Goal: Information Seeking & Learning: Check status

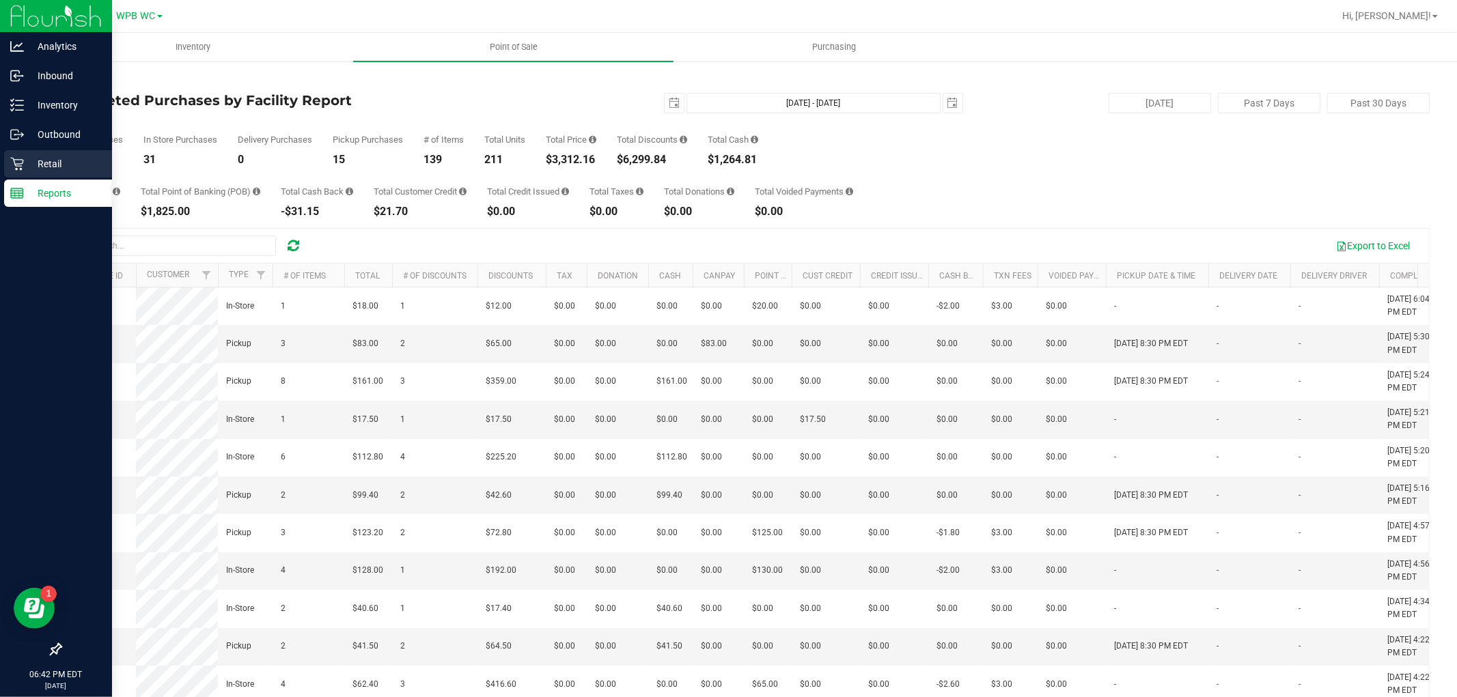
click at [19, 173] on div "Retail" at bounding box center [58, 163] width 108 height 27
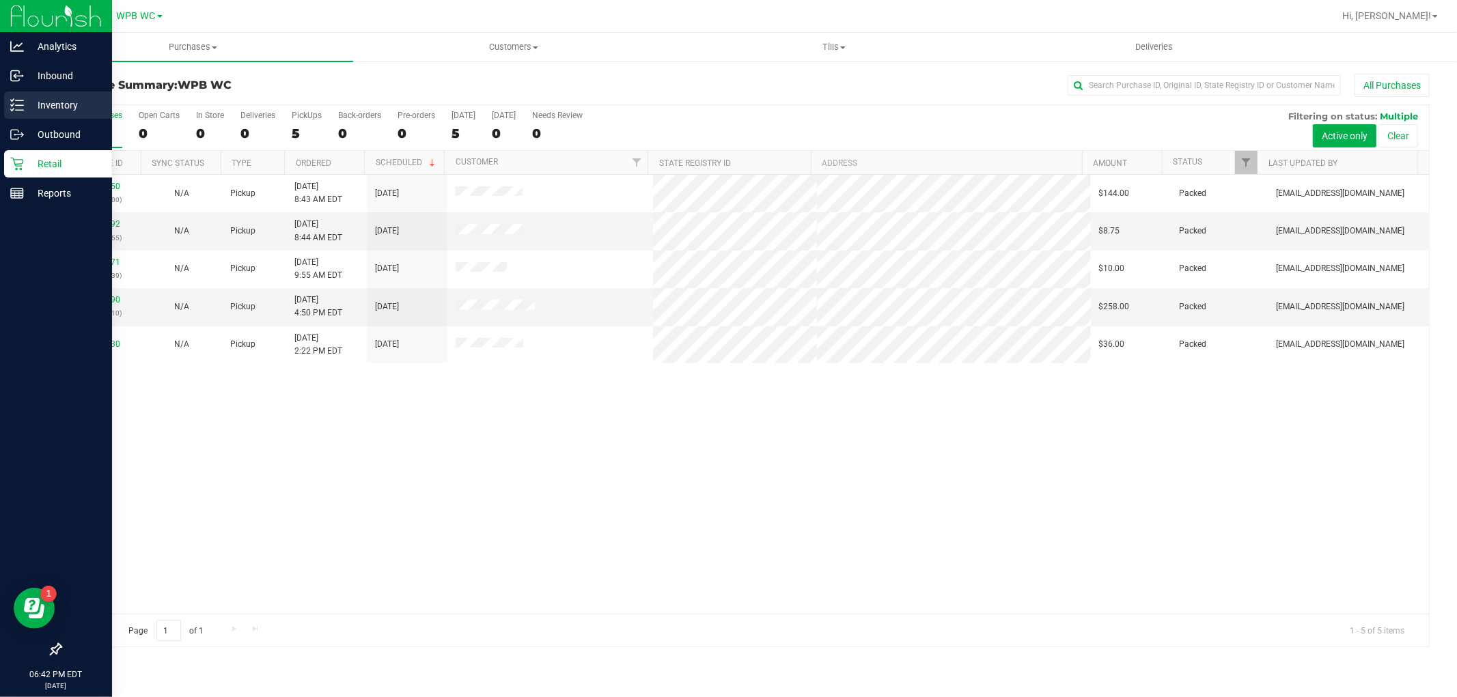
click at [51, 107] on p "Inventory" at bounding box center [65, 105] width 82 height 16
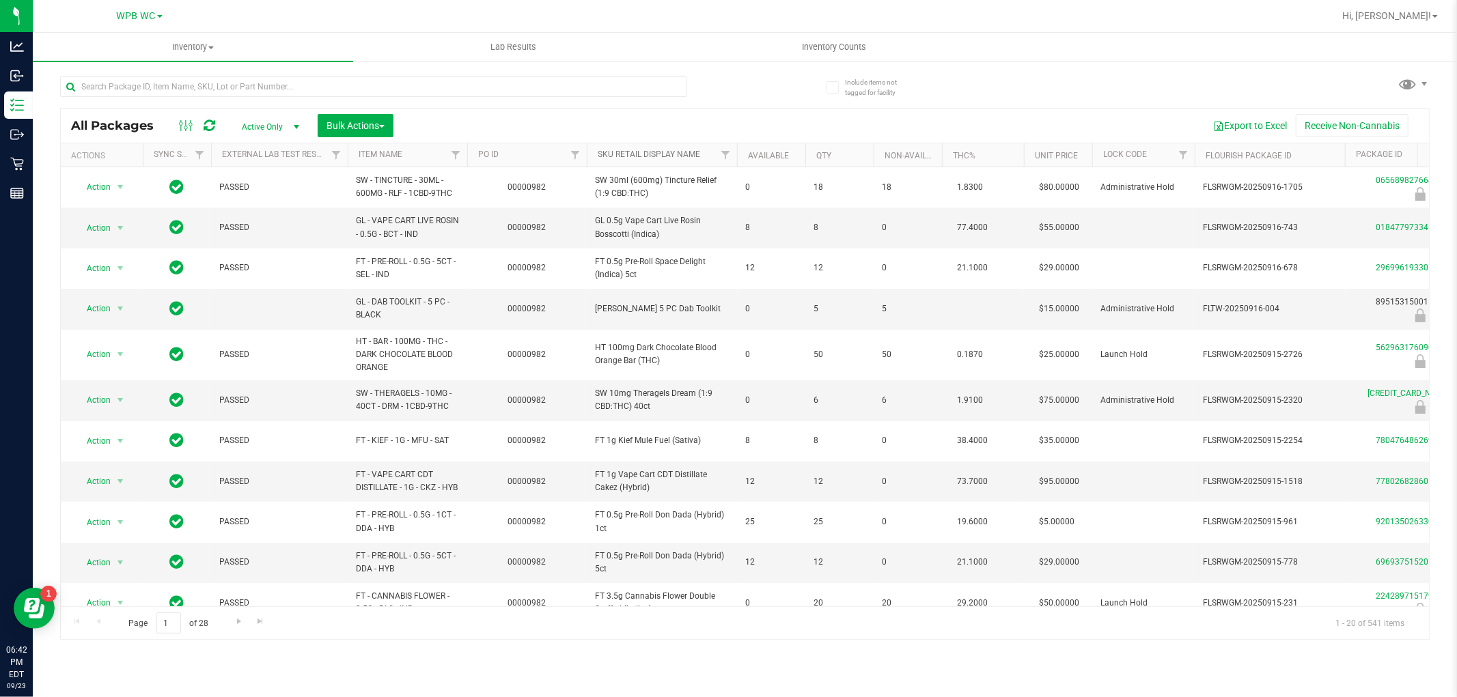
click at [660, 155] on link "Sku Retail Display Name" at bounding box center [649, 155] width 102 height 10
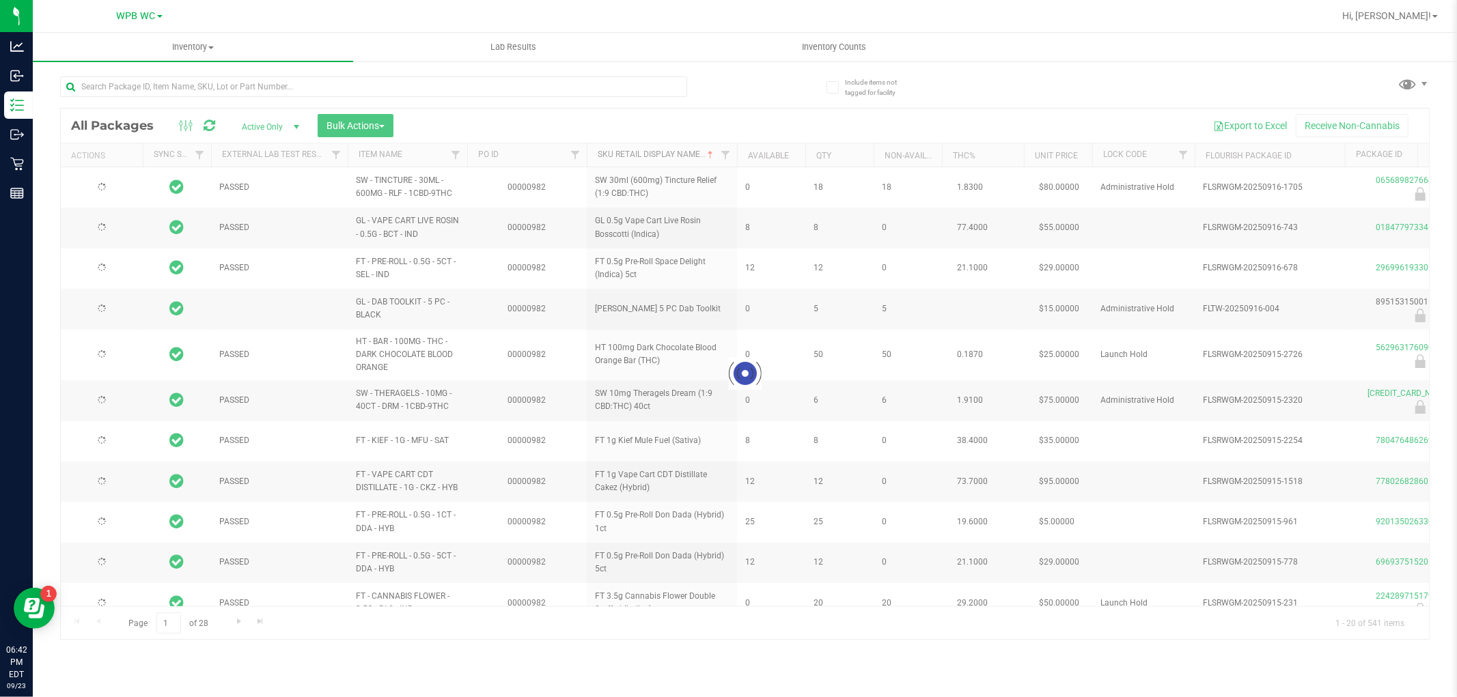
type input "[DATE]"
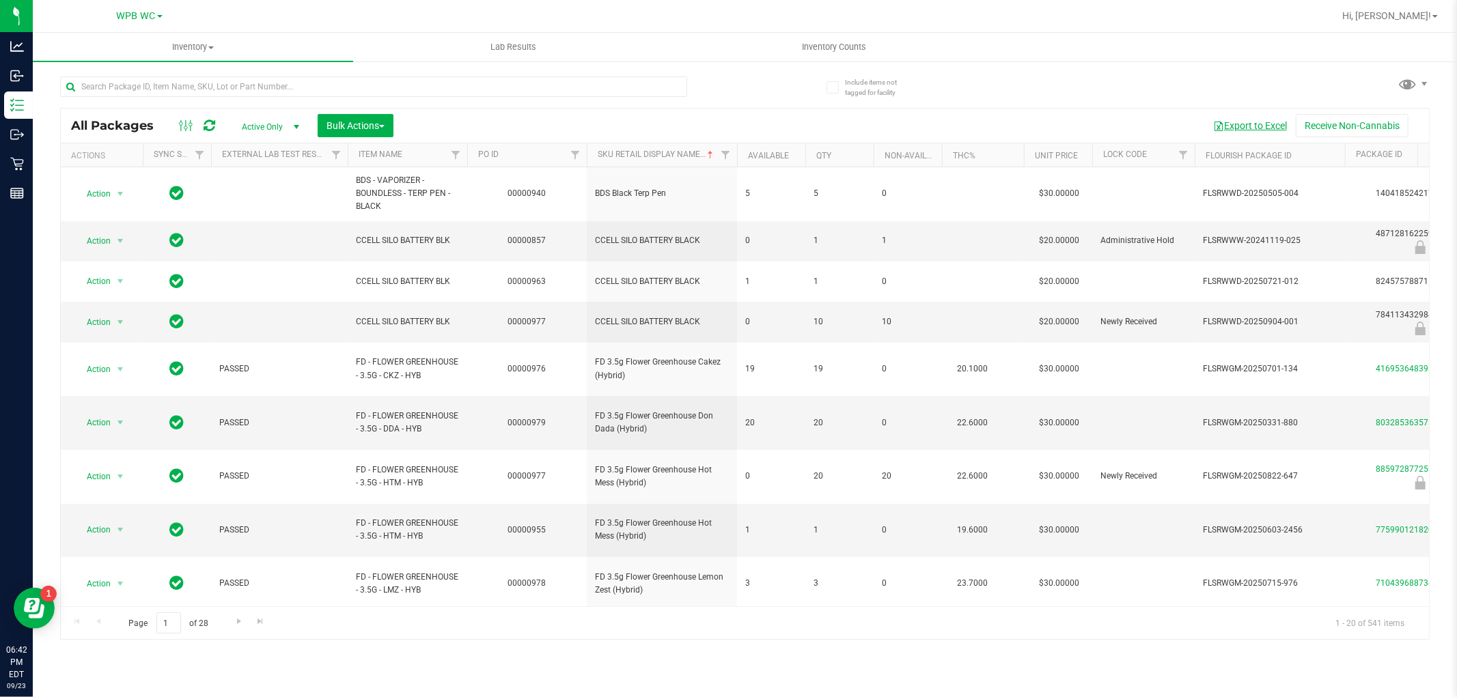
click at [1269, 130] on button "Export to Excel" at bounding box center [1250, 125] width 92 height 23
click at [172, 89] on input "text" at bounding box center [373, 87] width 627 height 20
type input "zlu"
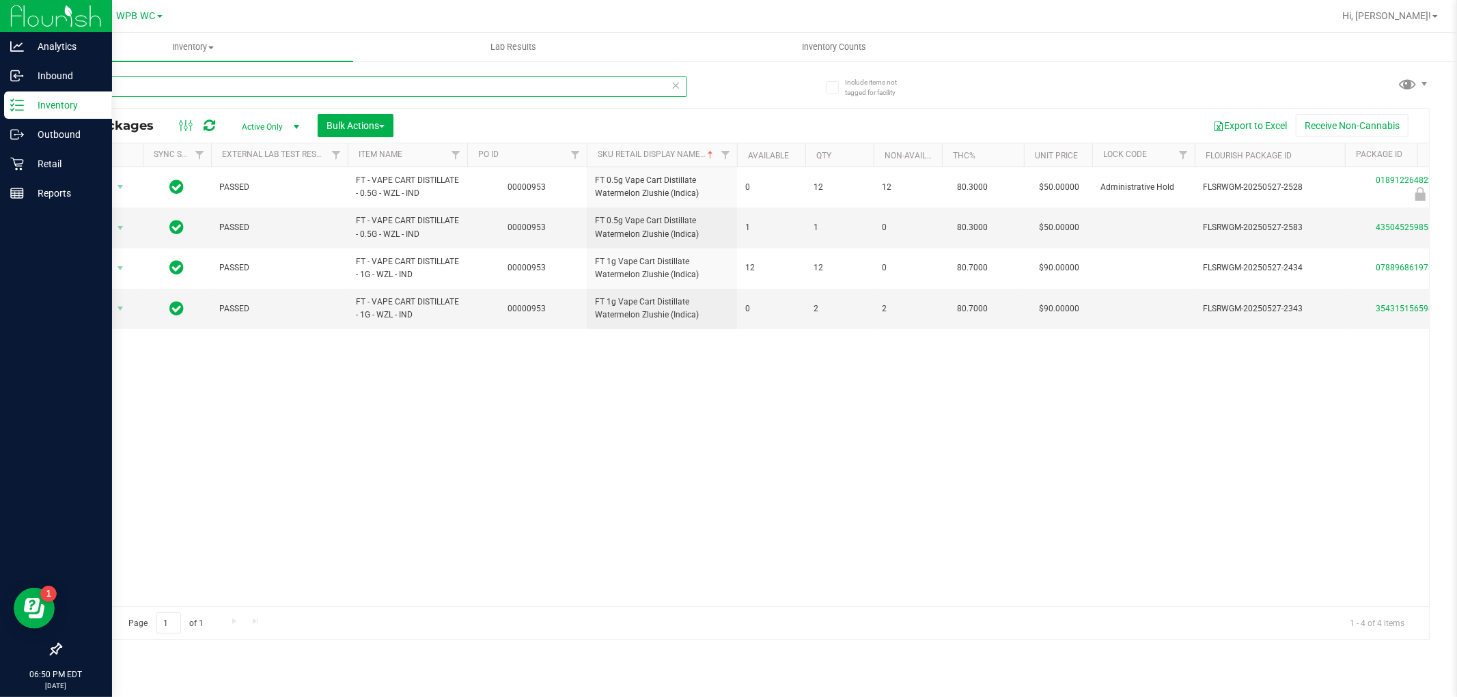
drag, startPoint x: 148, startPoint y: 87, endPoint x: 0, endPoint y: 101, distance: 148.2
click at [0, 101] on div "Analytics Inbound Inventory Outbound Retail Reports 06:50 PM EDT [DATE] 09/23 W…" at bounding box center [728, 348] width 1457 height 697
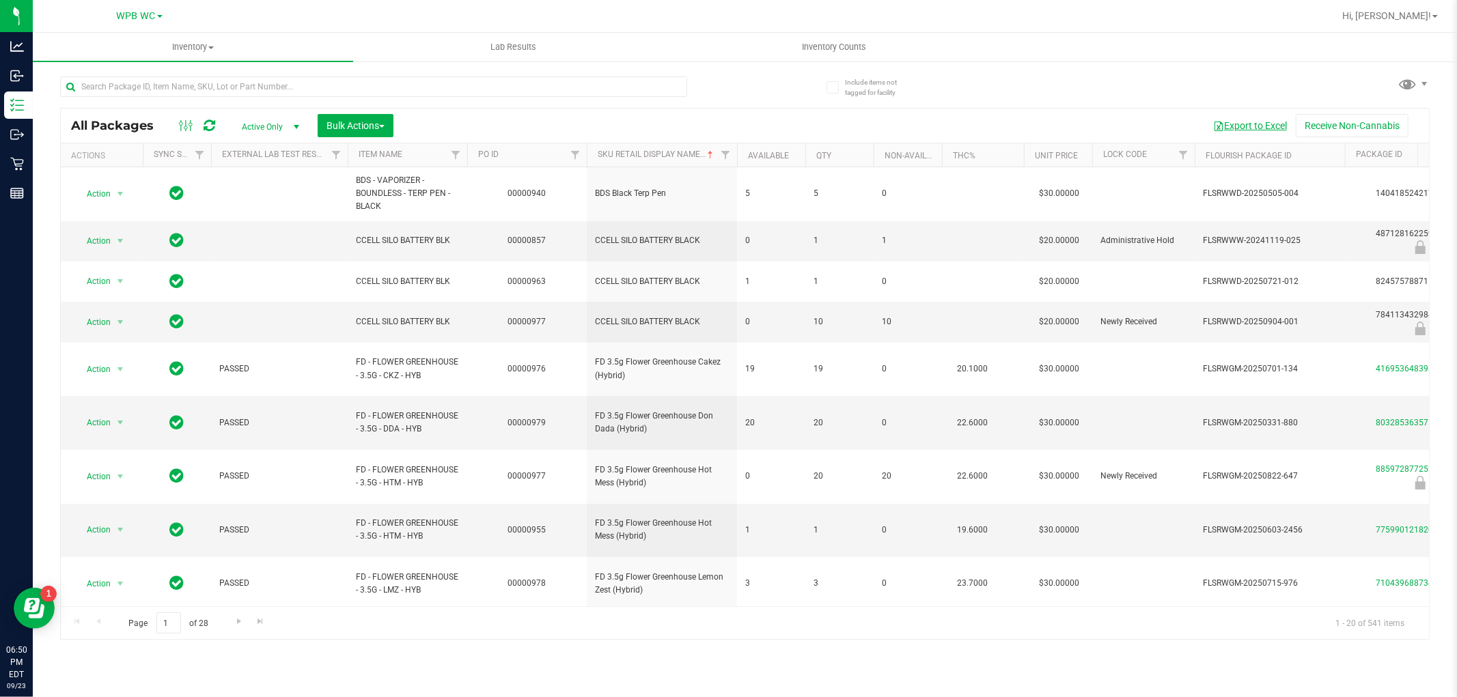
click at [1241, 124] on button "Export to Excel" at bounding box center [1250, 125] width 92 height 23
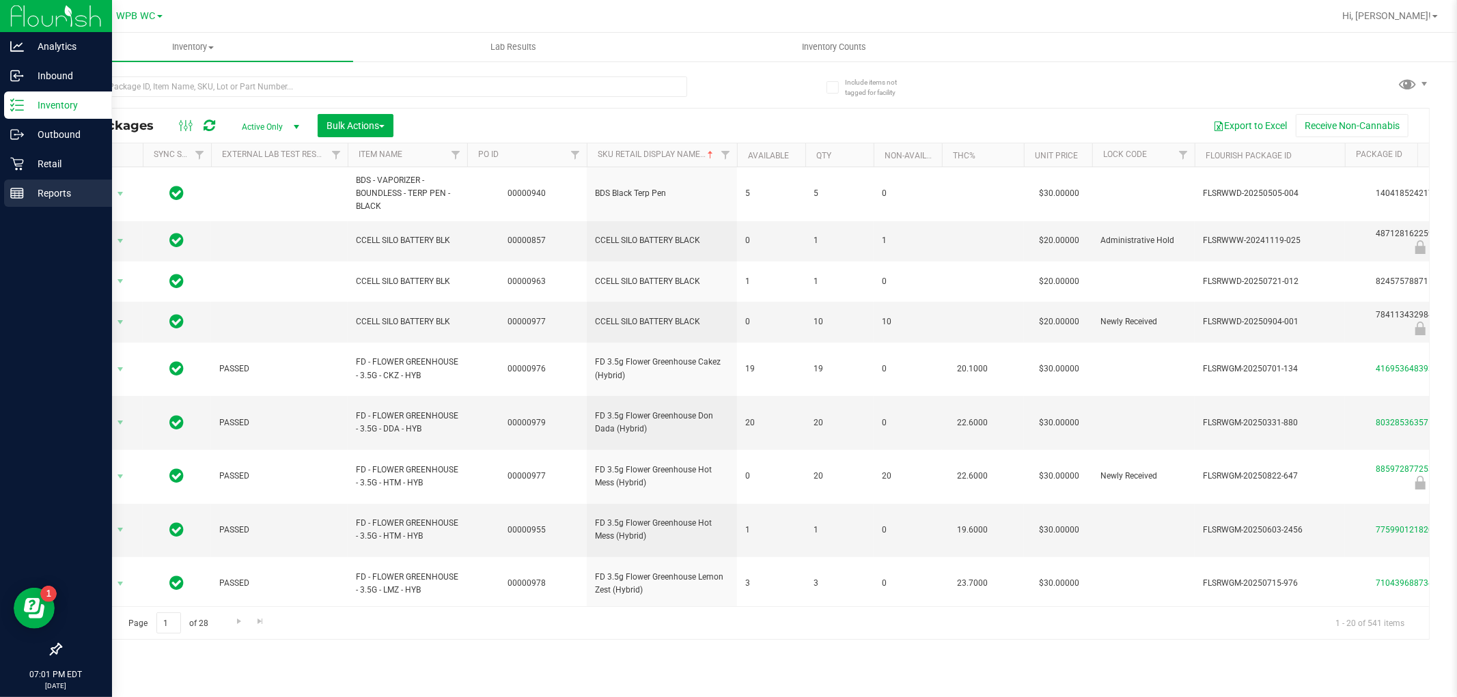
click at [24, 186] on p "Reports" at bounding box center [65, 193] width 82 height 16
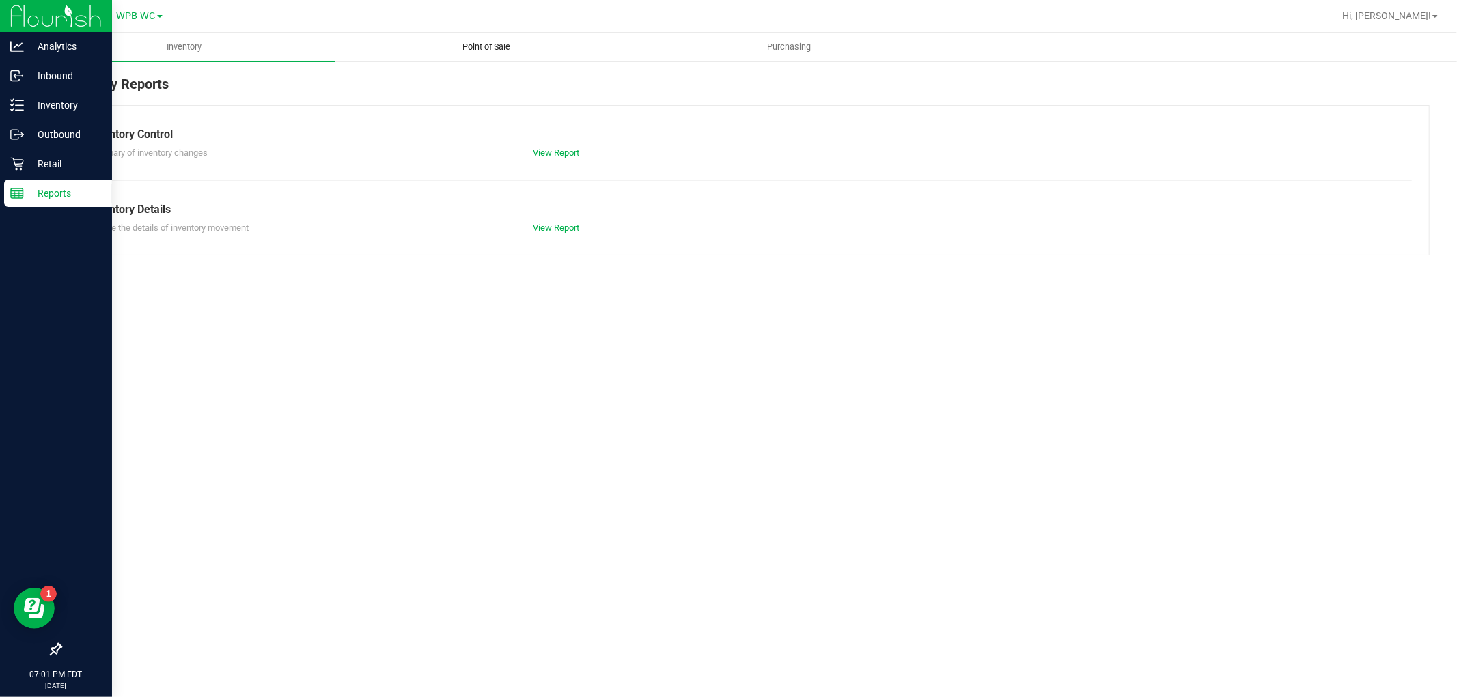
click at [499, 43] on span "Point of Sale" at bounding box center [487, 47] width 85 height 12
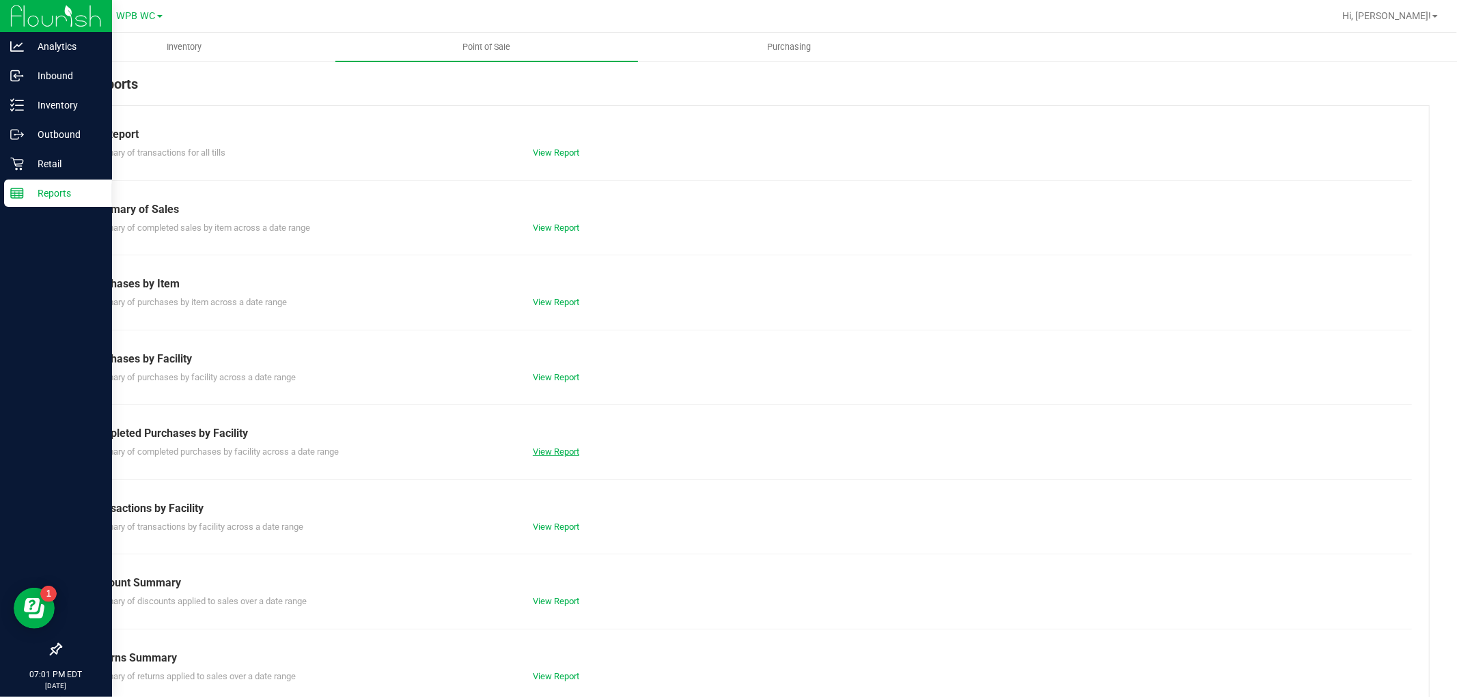
click at [574, 456] on link "View Report" at bounding box center [556, 452] width 46 height 10
